Goal: Navigation & Orientation: Find specific page/section

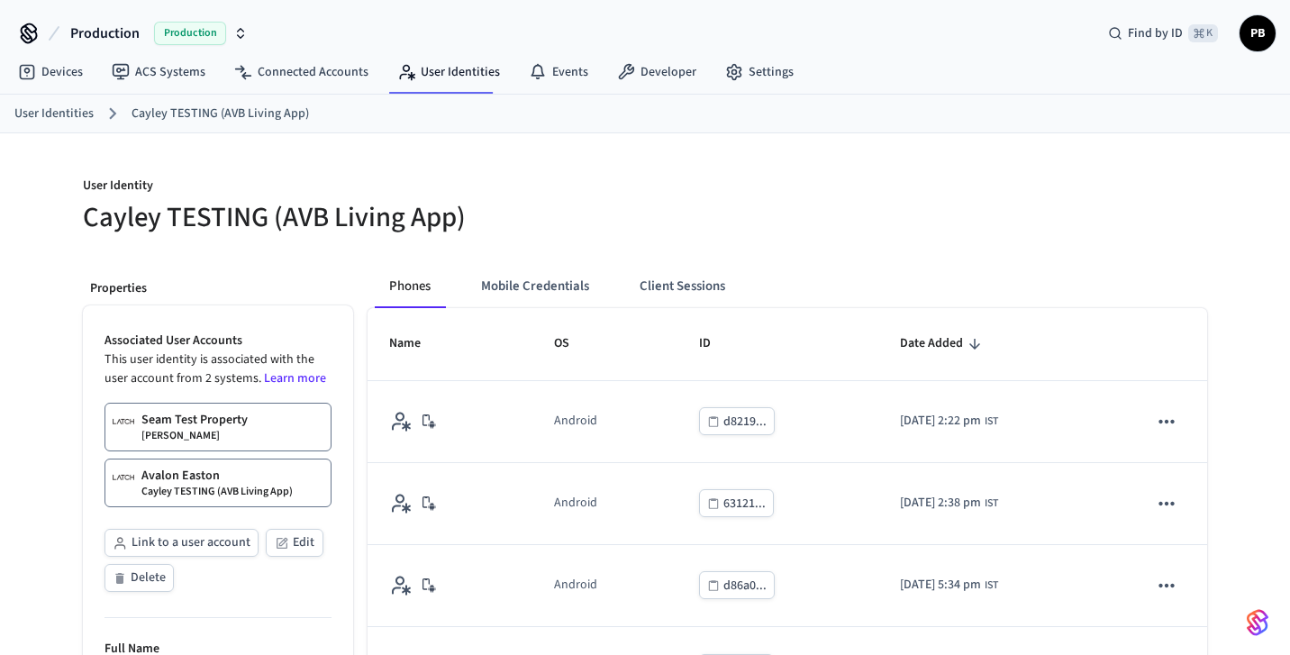
click at [32, 112] on link "User Identities" at bounding box center [53, 114] width 79 height 19
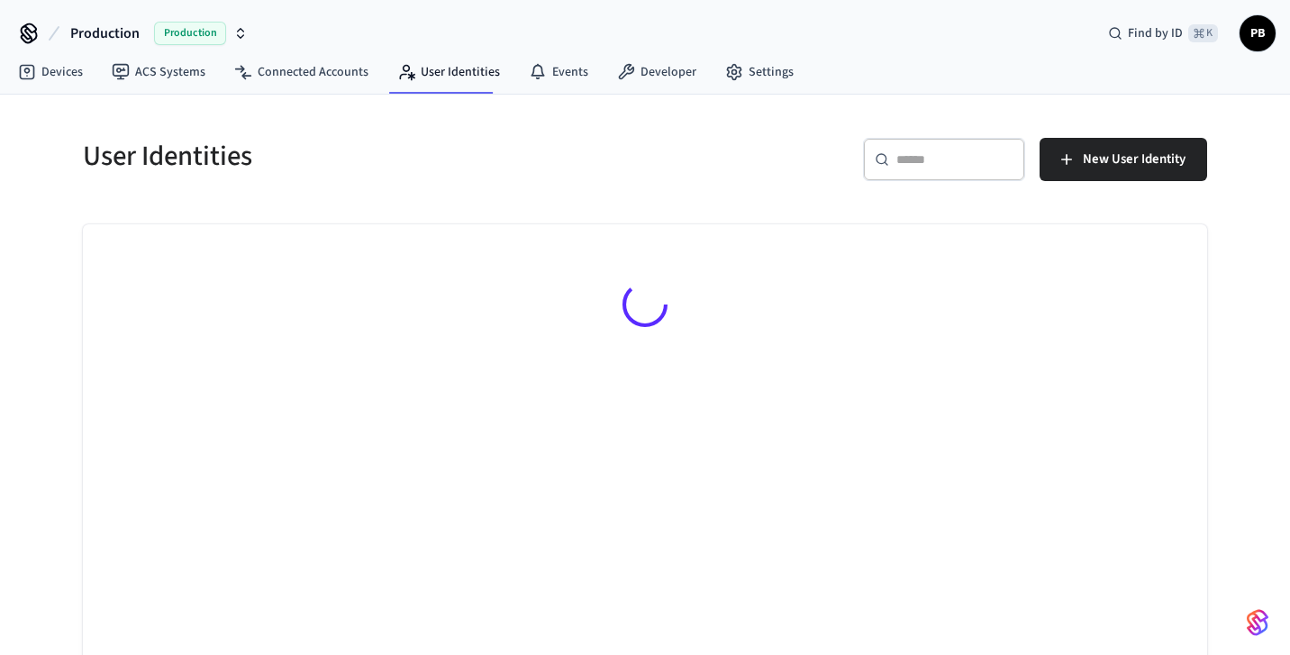
click at [915, 161] on input "text" at bounding box center [955, 159] width 117 height 18
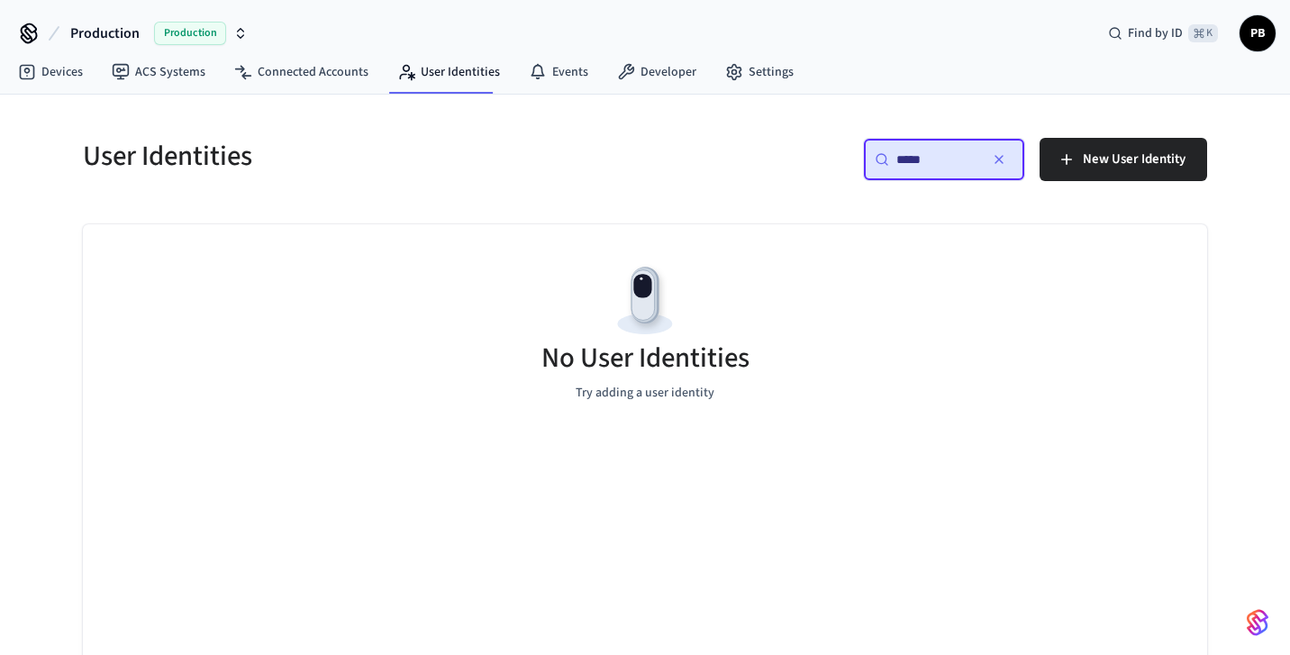
type input "****"
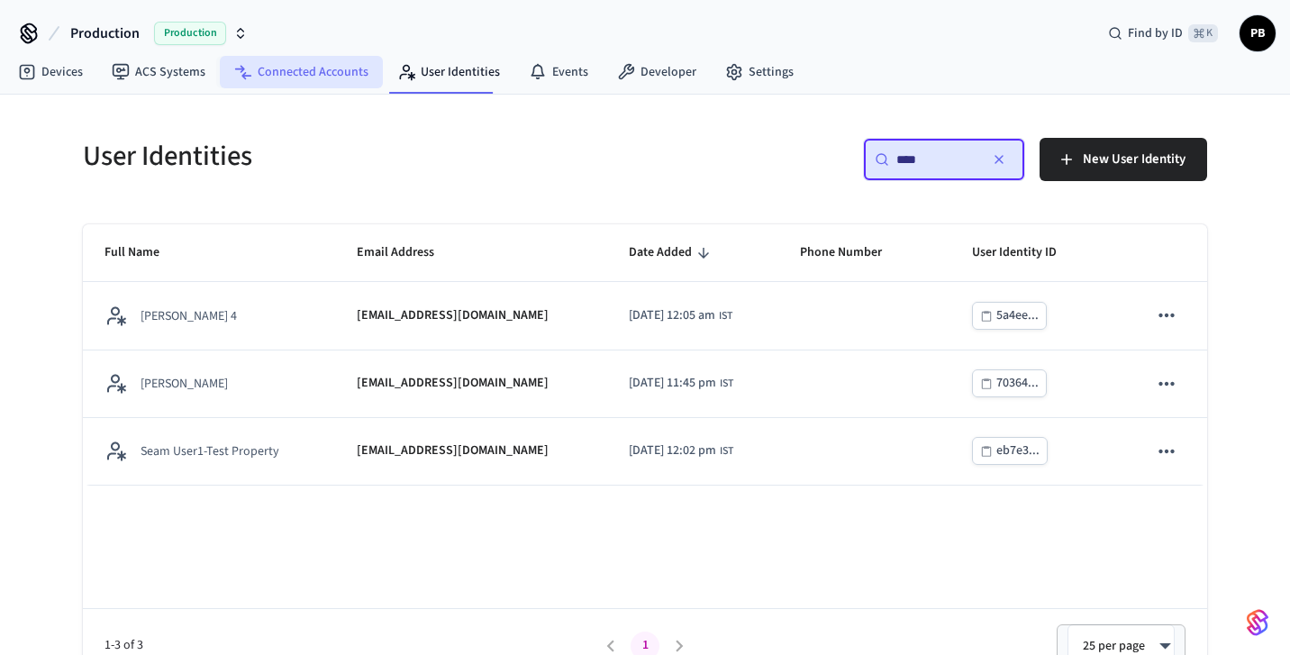
click at [251, 68] on link "Connected Accounts" at bounding box center [301, 72] width 163 height 32
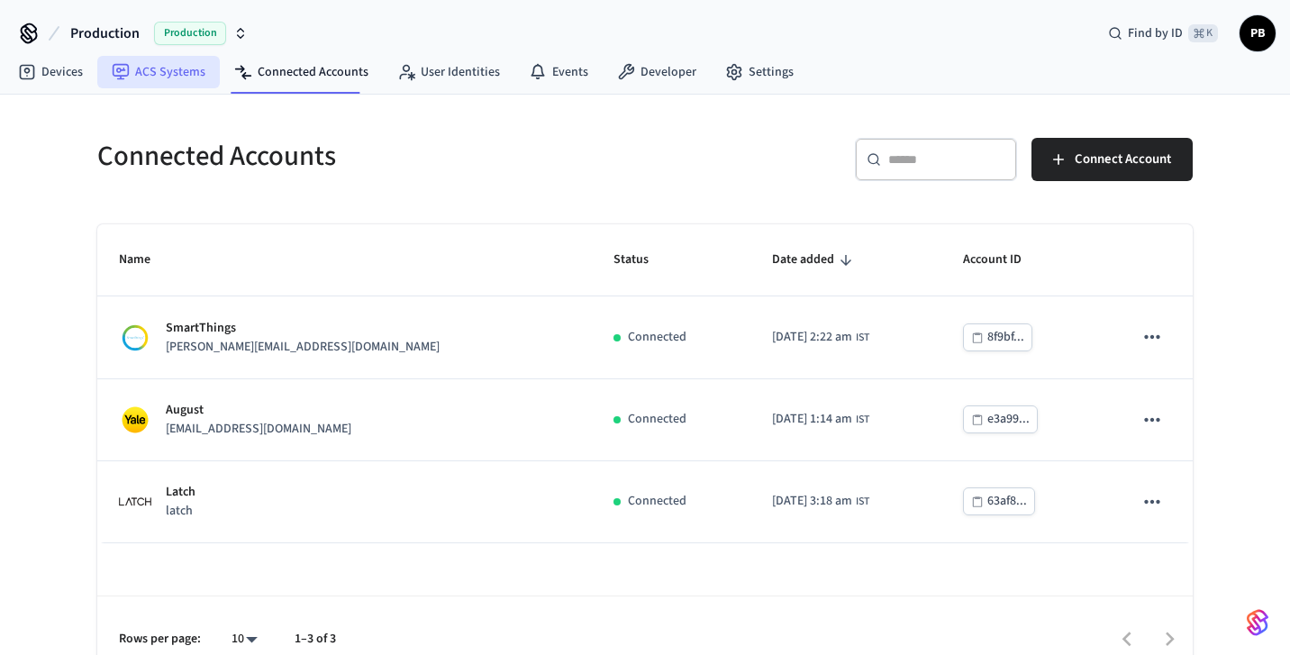
click at [169, 63] on link "ACS Systems" at bounding box center [158, 72] width 123 height 32
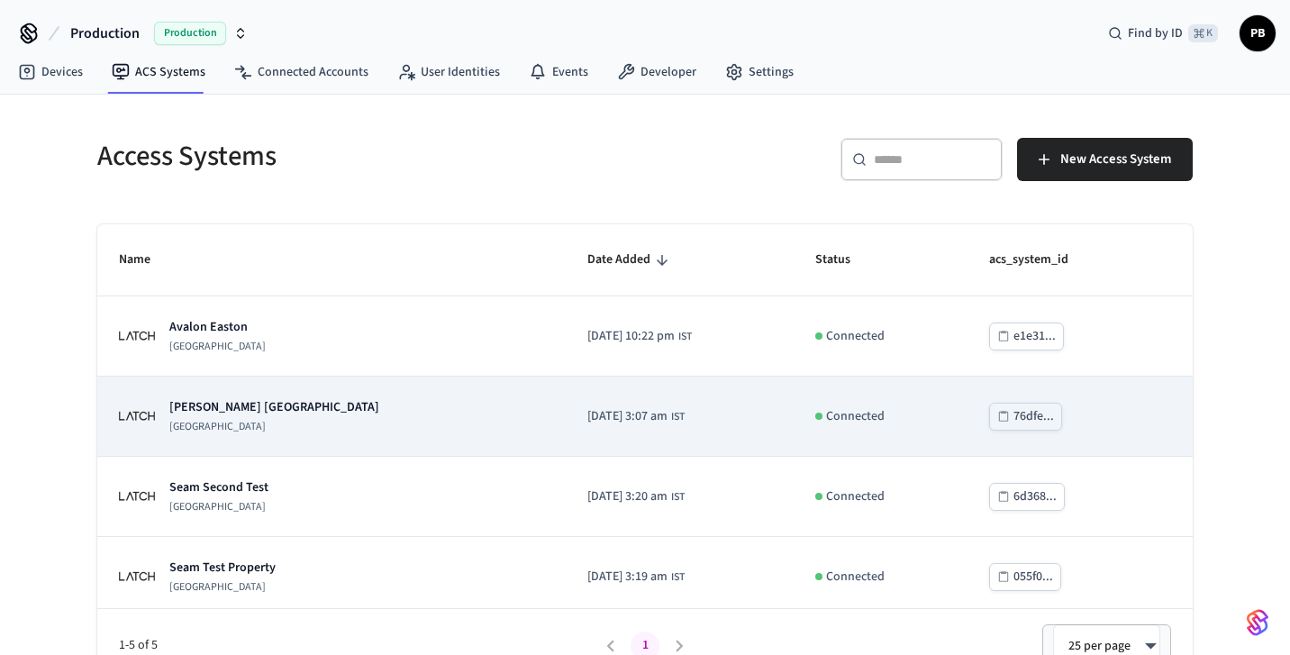
scroll to position [90, 0]
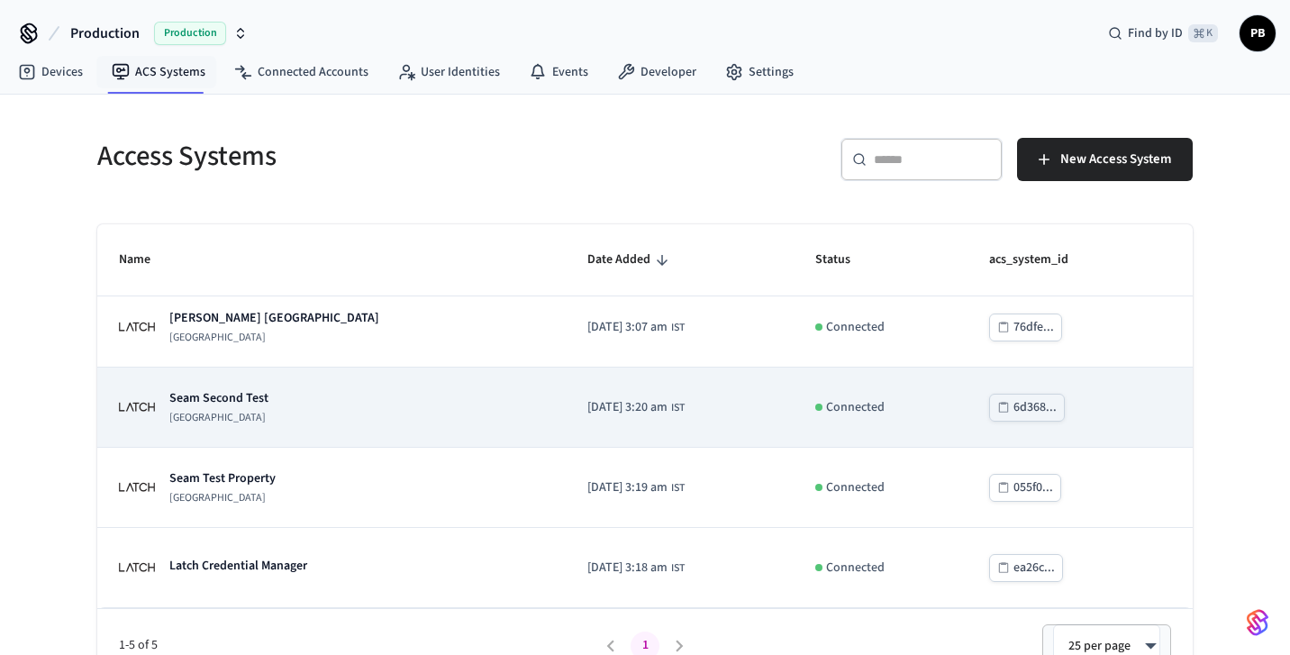
click at [256, 387] on td "Seam Second Test Latch Building" at bounding box center [331, 408] width 469 height 80
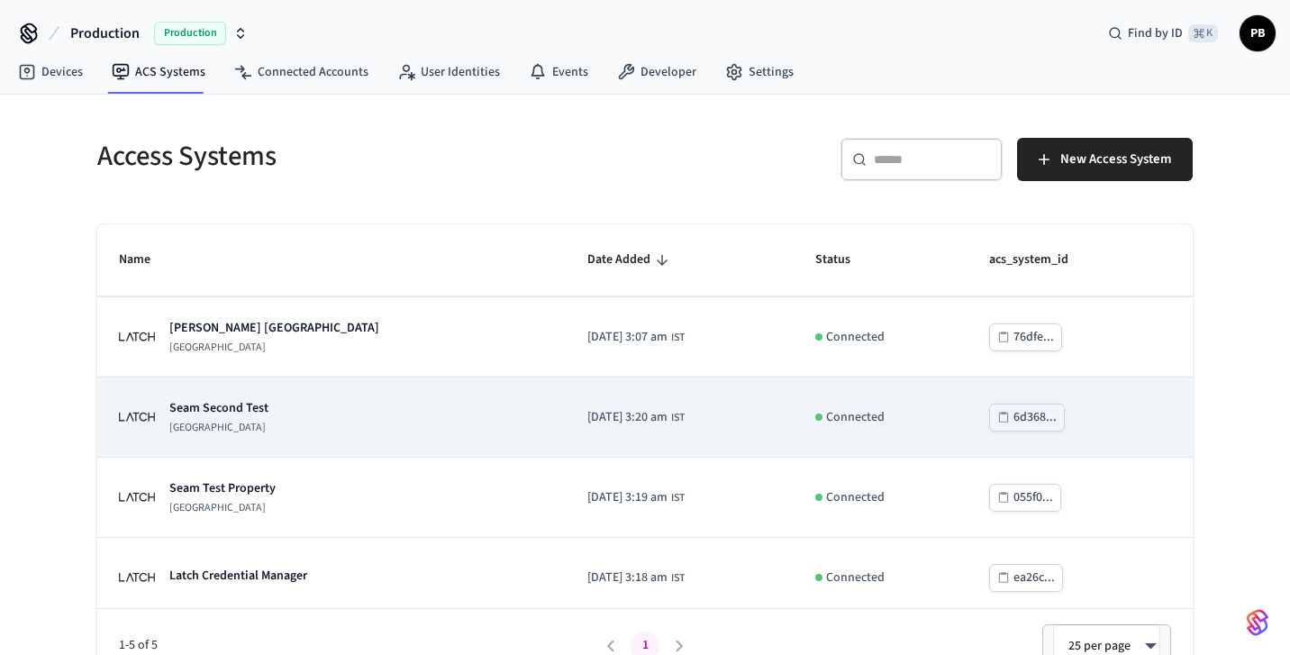
scroll to position [90, 0]
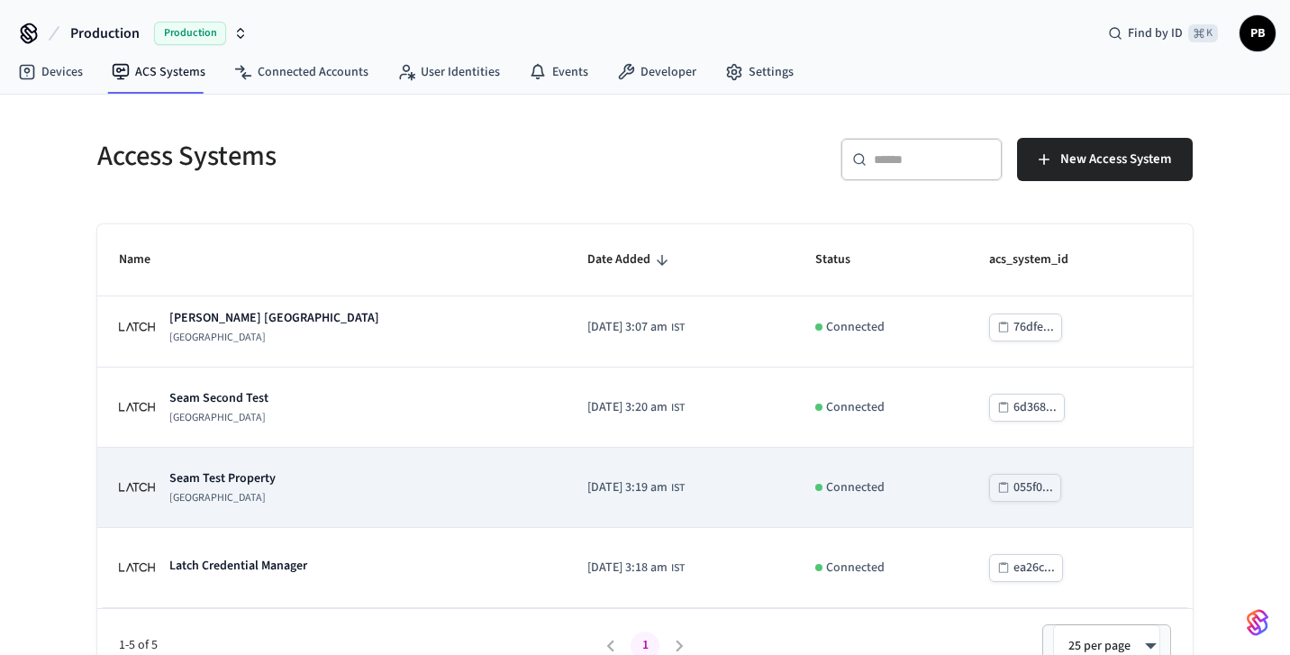
click at [246, 486] on p "Seam Test Property" at bounding box center [222, 478] width 106 height 18
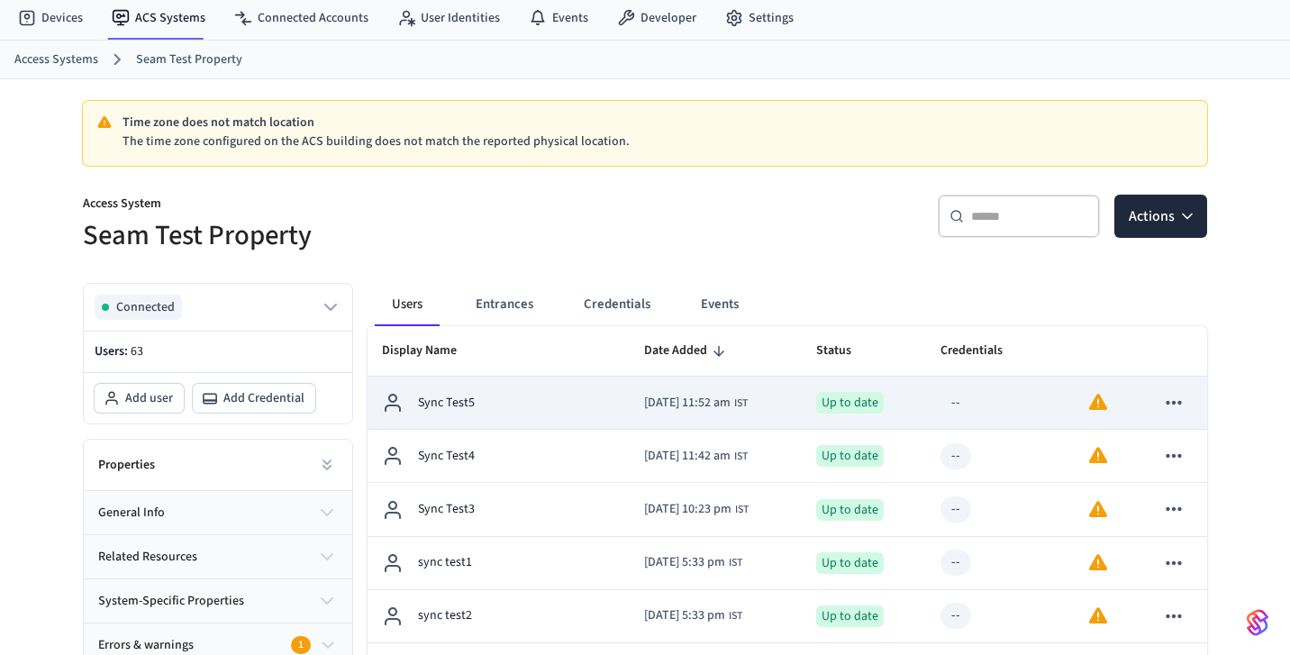
scroll to position [37, 0]
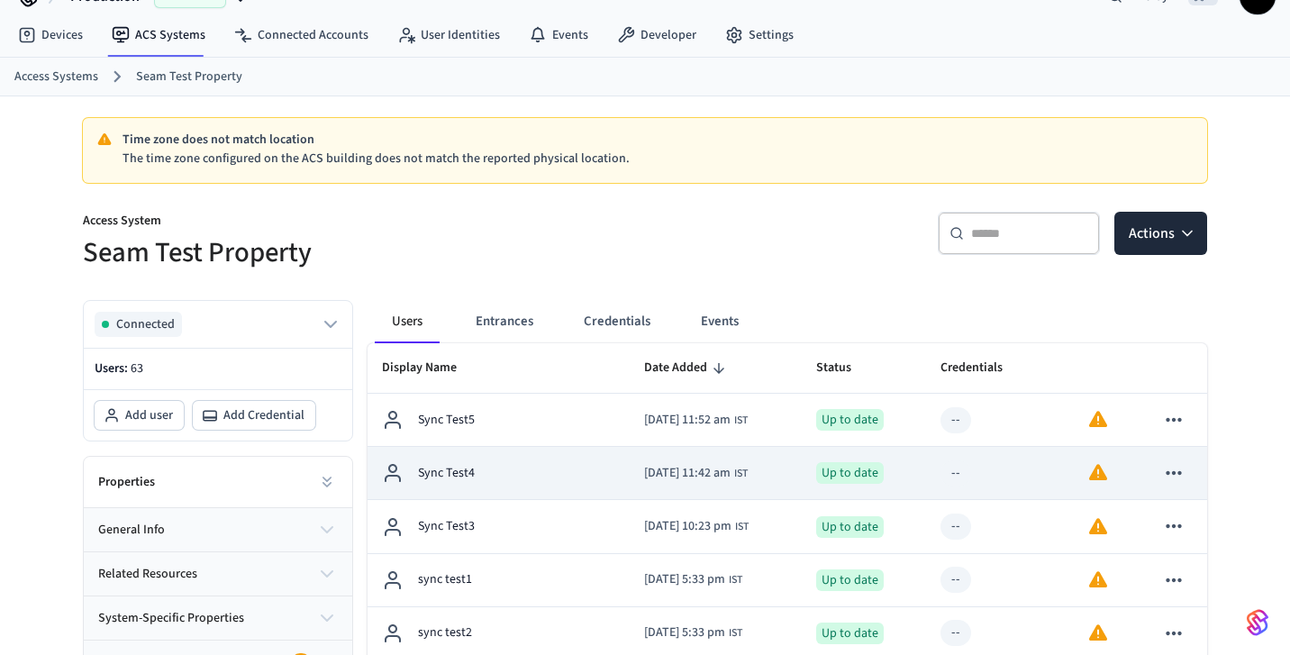
click at [571, 473] on div "Sync Test4" at bounding box center [498, 473] width 233 height 22
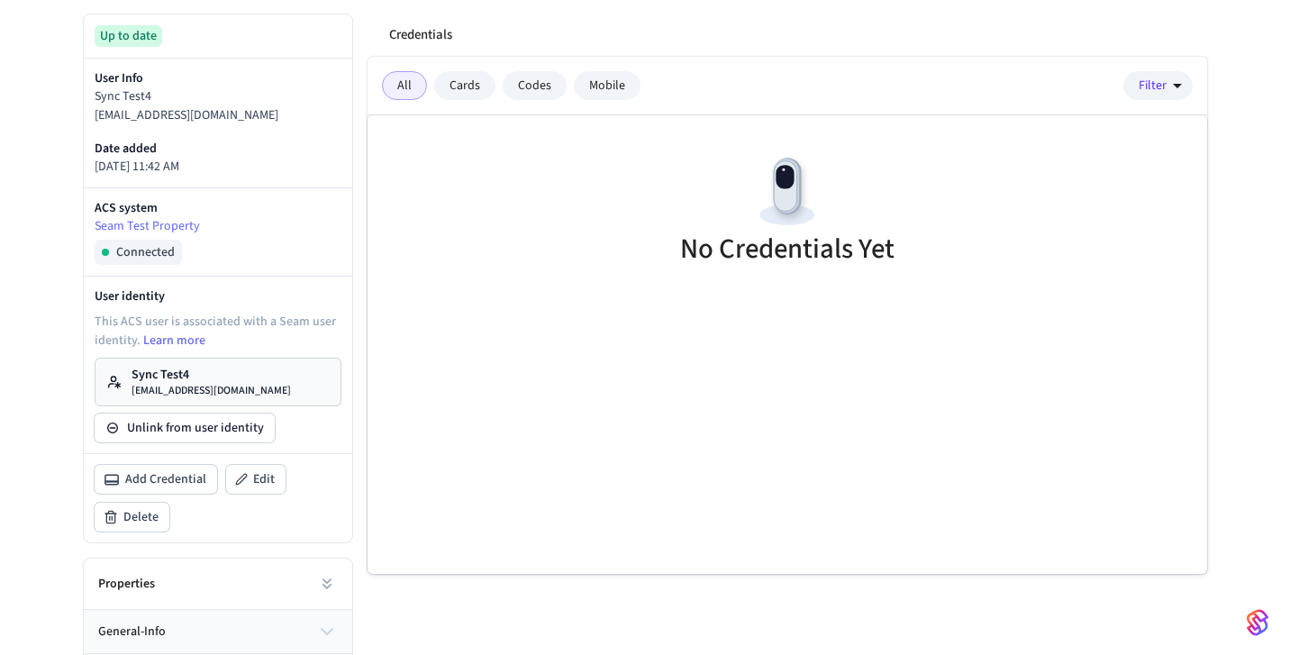
scroll to position [455, 0]
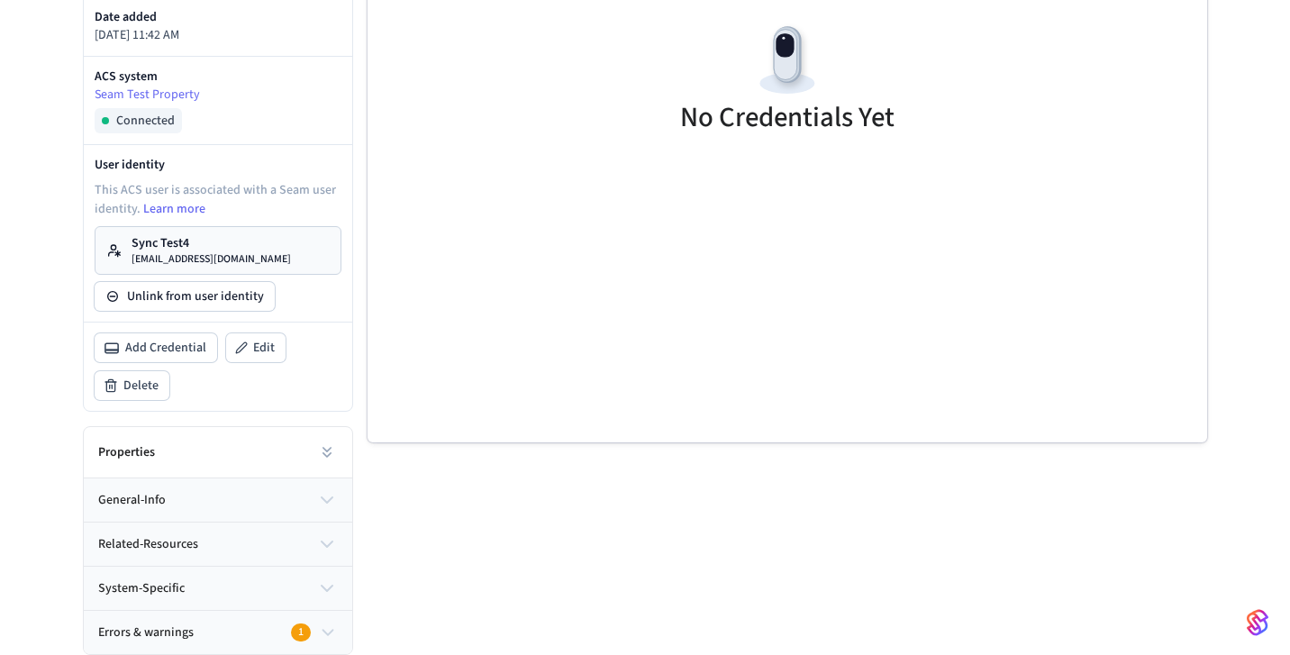
click at [401, 510] on div "Credentials All Cards Codes Mobile Filter No Credentials Yet" at bounding box center [780, 262] width 854 height 788
click at [332, 462] on button at bounding box center [327, 452] width 36 height 36
click at [326, 466] on button at bounding box center [327, 452] width 36 height 36
click at [251, 246] on link "Sync Test4 [EMAIL_ADDRESS][DOMAIN_NAME]" at bounding box center [218, 250] width 247 height 49
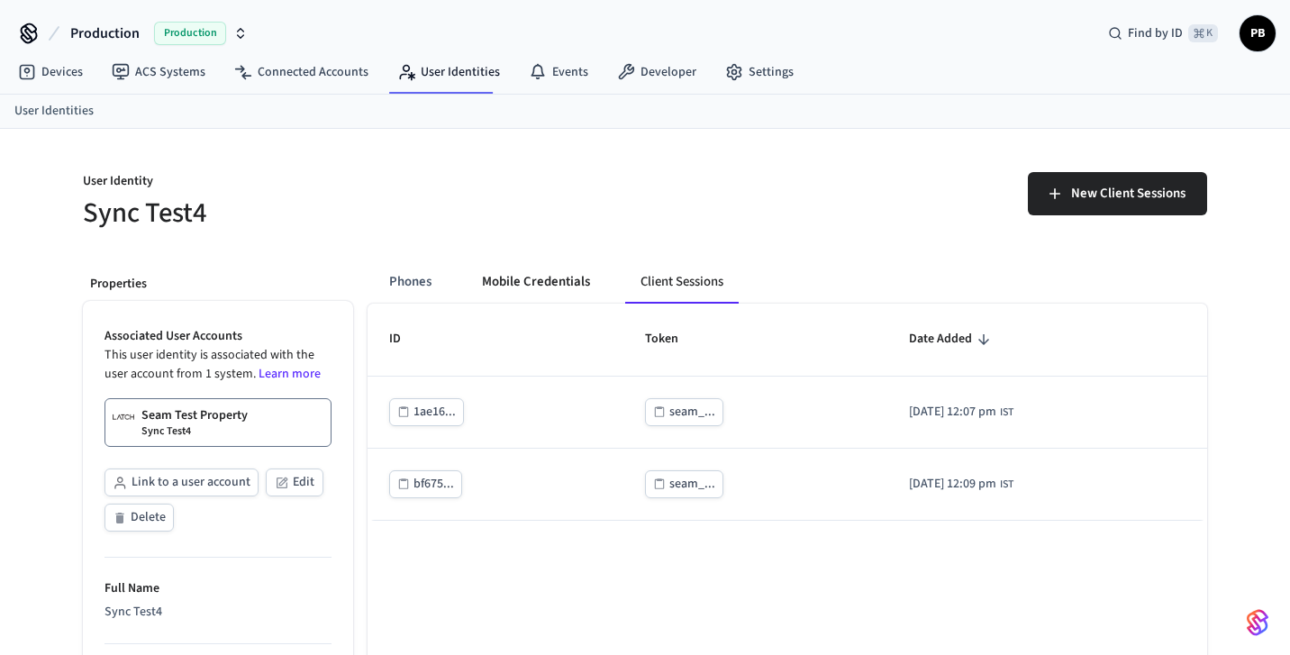
click at [587, 294] on button "Mobile Credentials" at bounding box center [536, 281] width 137 height 43
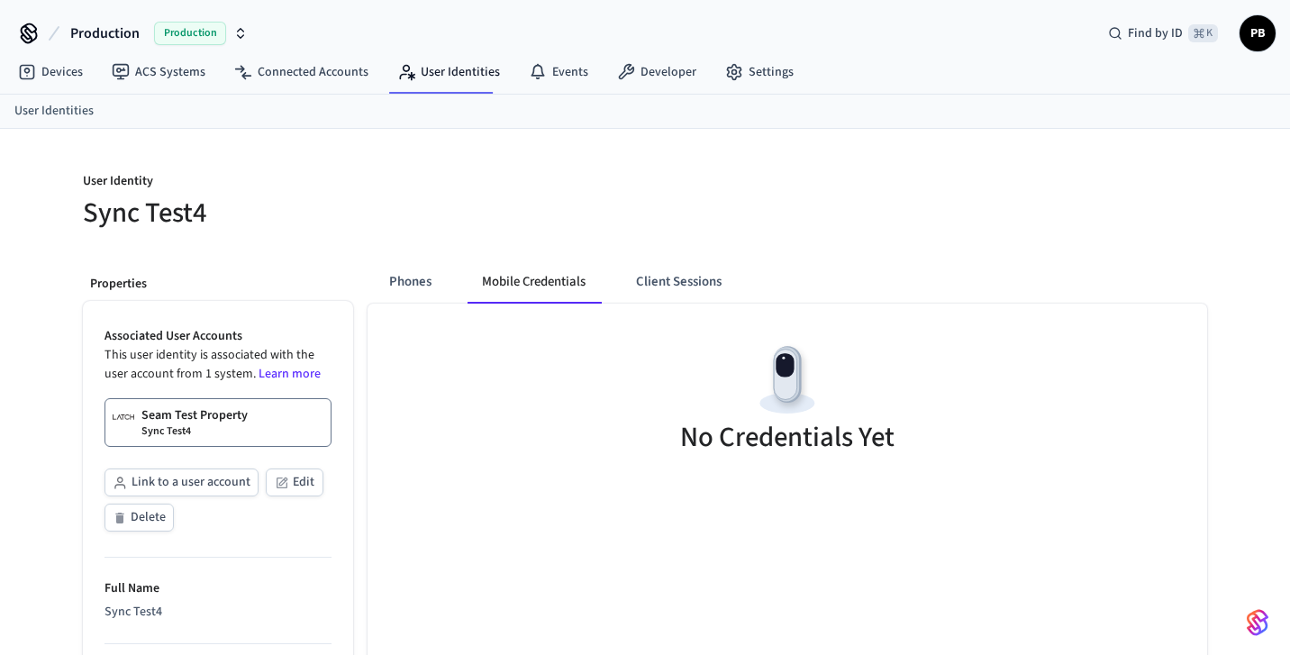
click at [448, 278] on div "Phones Mobile Credentials Client Sessions" at bounding box center [566, 281] width 383 height 43
click at [431, 287] on button "Phones" at bounding box center [410, 281] width 71 height 43
